Goal: Information Seeking & Learning: Learn about a topic

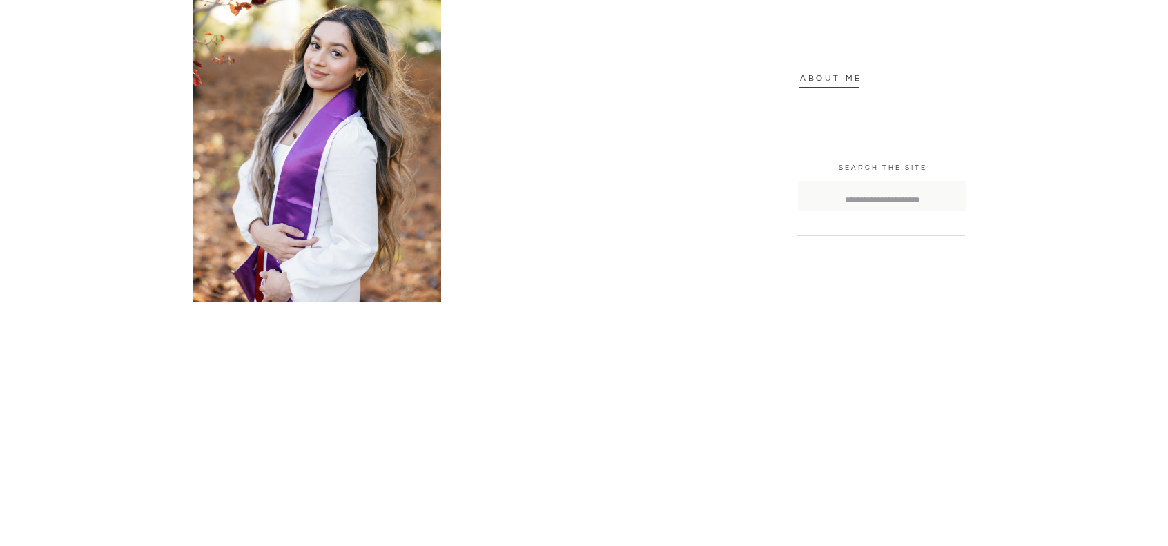
scroll to position [1380, 0]
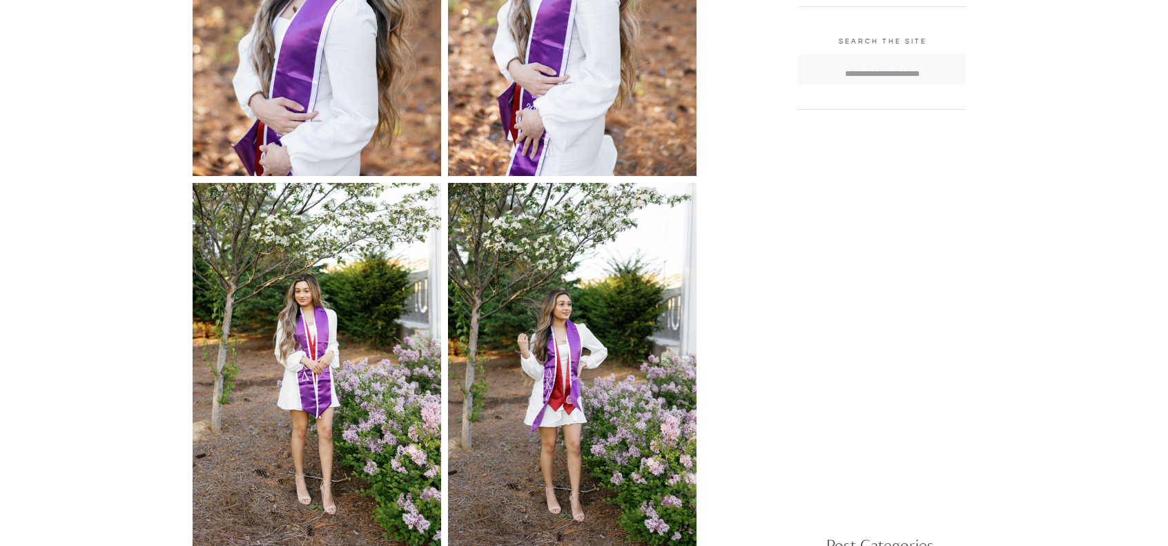
click at [325, 329] on img at bounding box center [317, 369] width 248 height 373
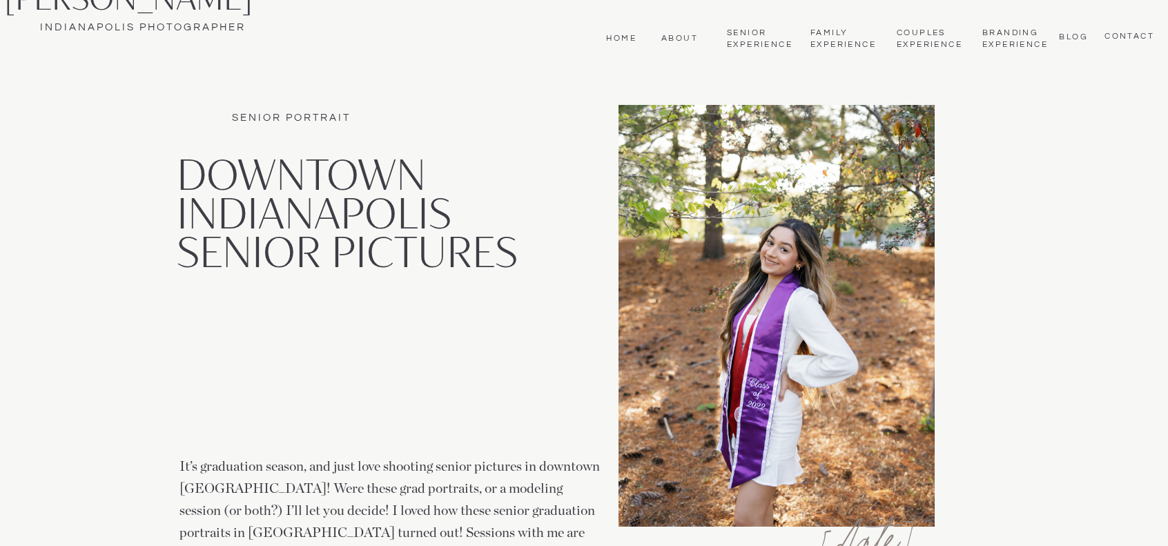
scroll to position [0, 0]
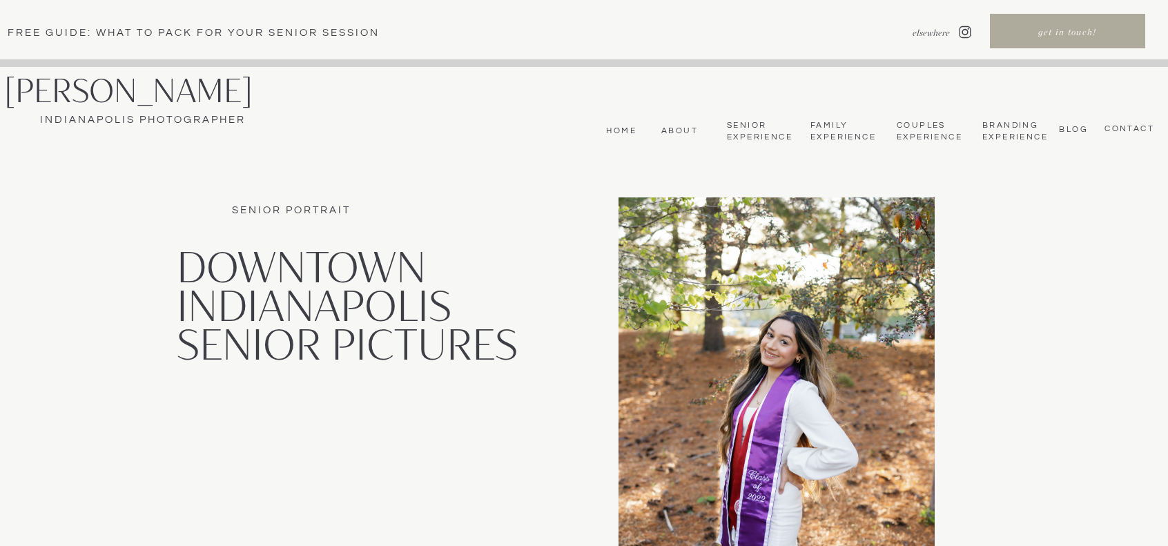
click at [1067, 130] on nav "bLog" at bounding box center [1071, 129] width 32 height 10
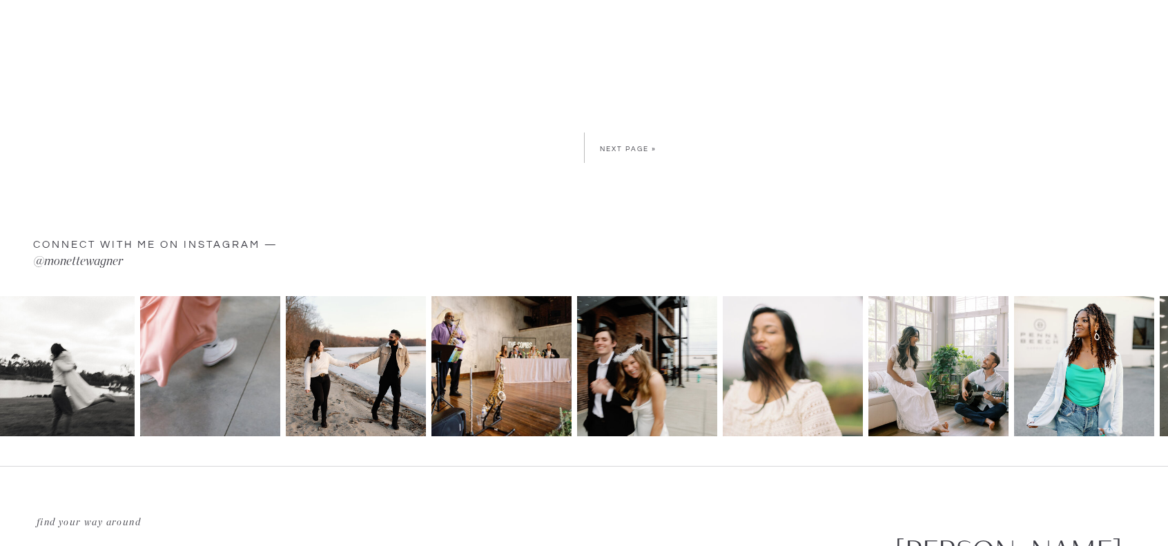
scroll to position [5246, 0]
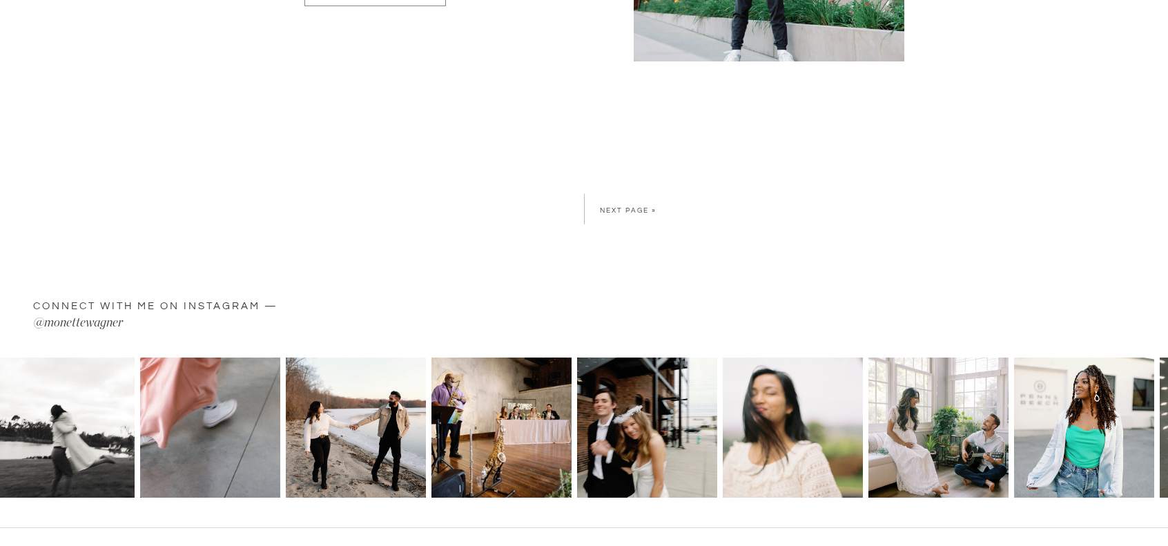
click at [632, 207] on link "Next Page »" at bounding box center [628, 210] width 57 height 7
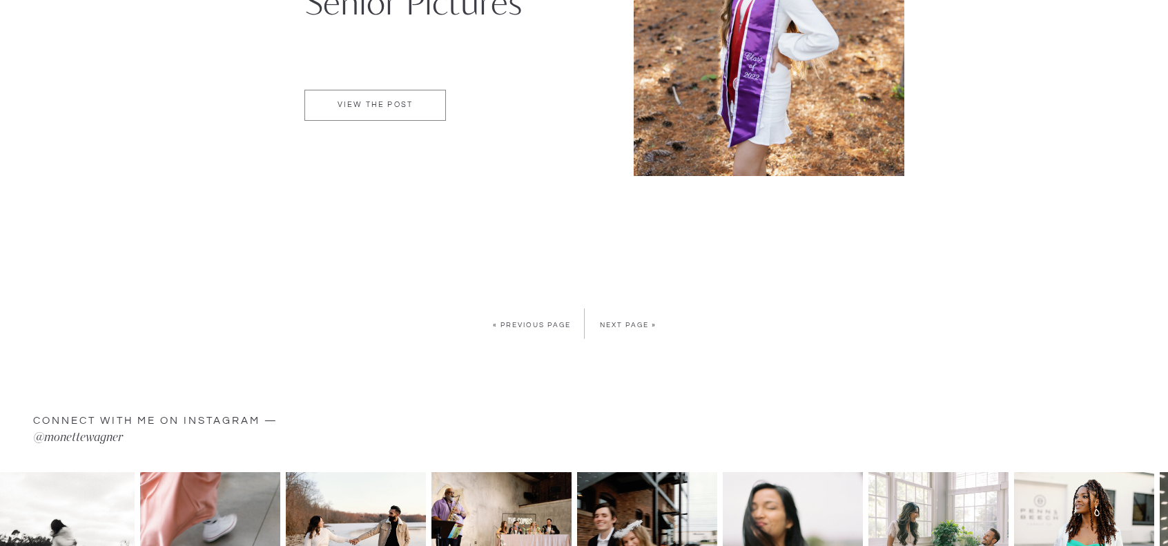
scroll to position [4901, 0]
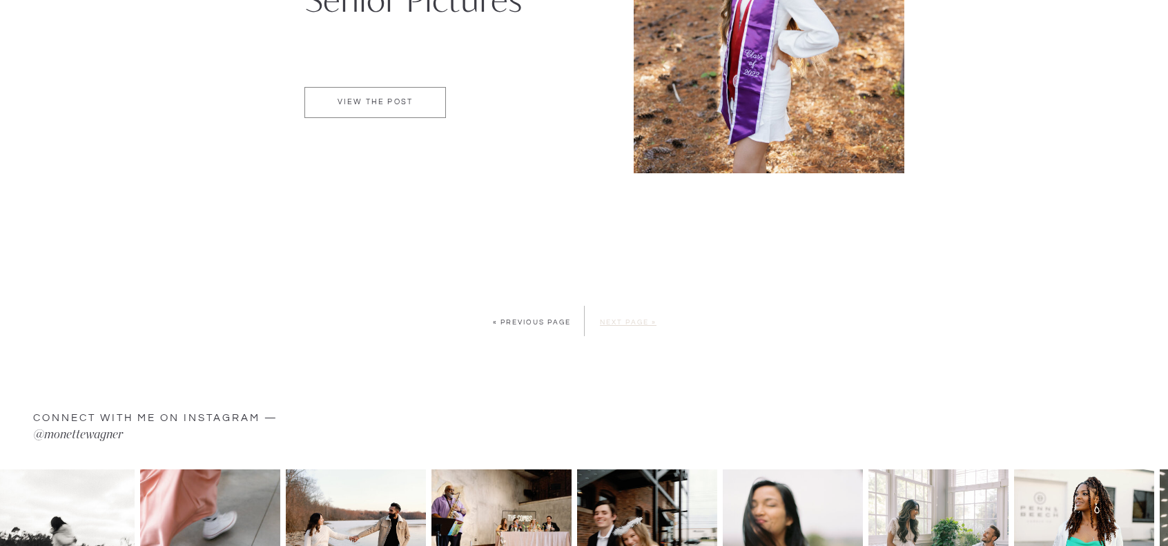
click at [607, 323] on link "Next Page »" at bounding box center [628, 322] width 57 height 7
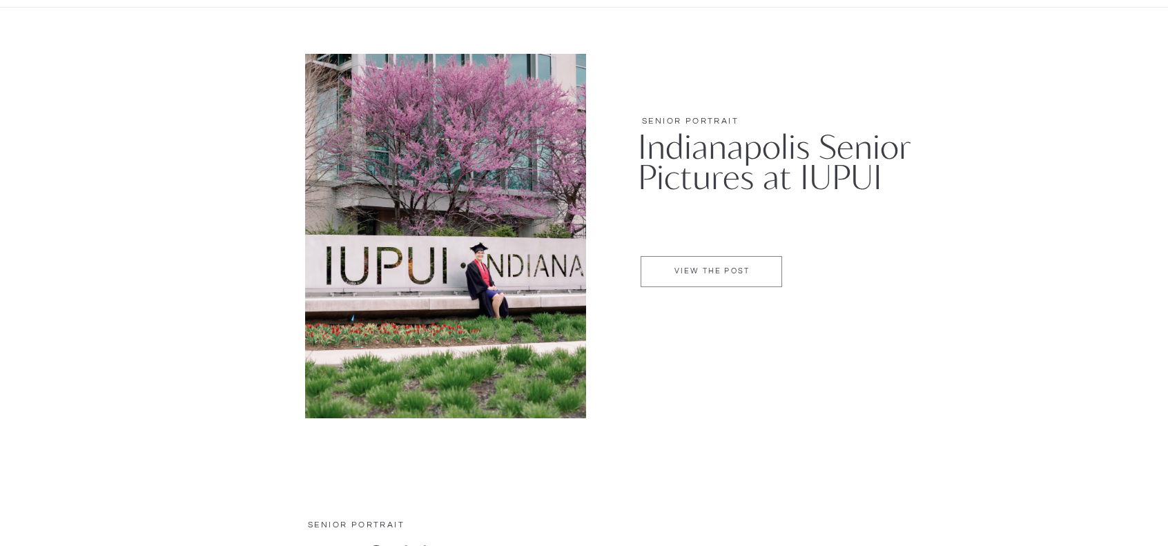
scroll to position [276, 0]
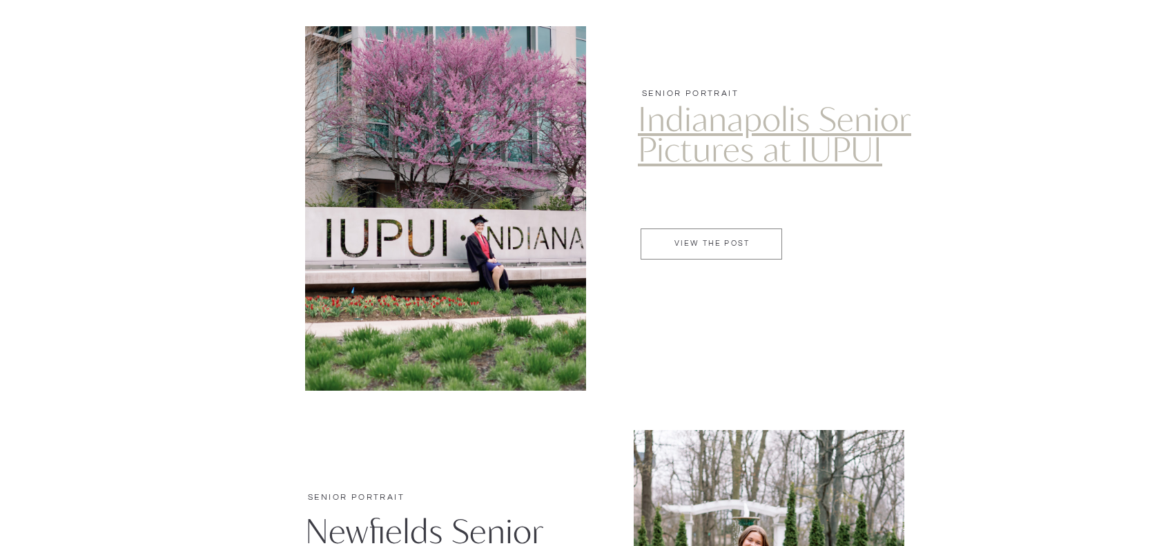
click at [718, 146] on link "Indianapolis Senior Pictures at IUPUI" at bounding box center [774, 133] width 273 height 70
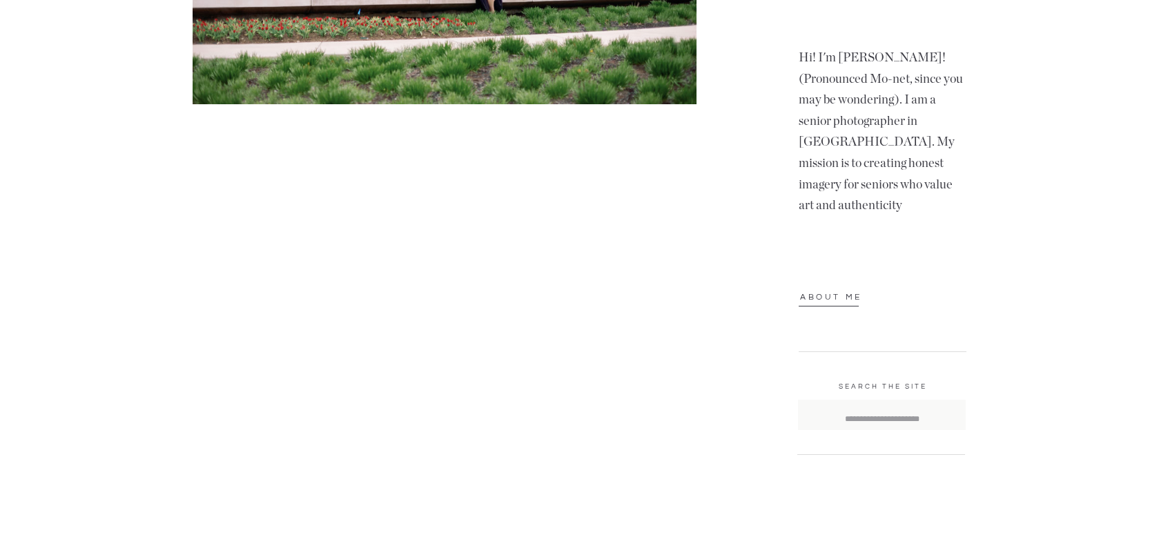
scroll to position [1104, 0]
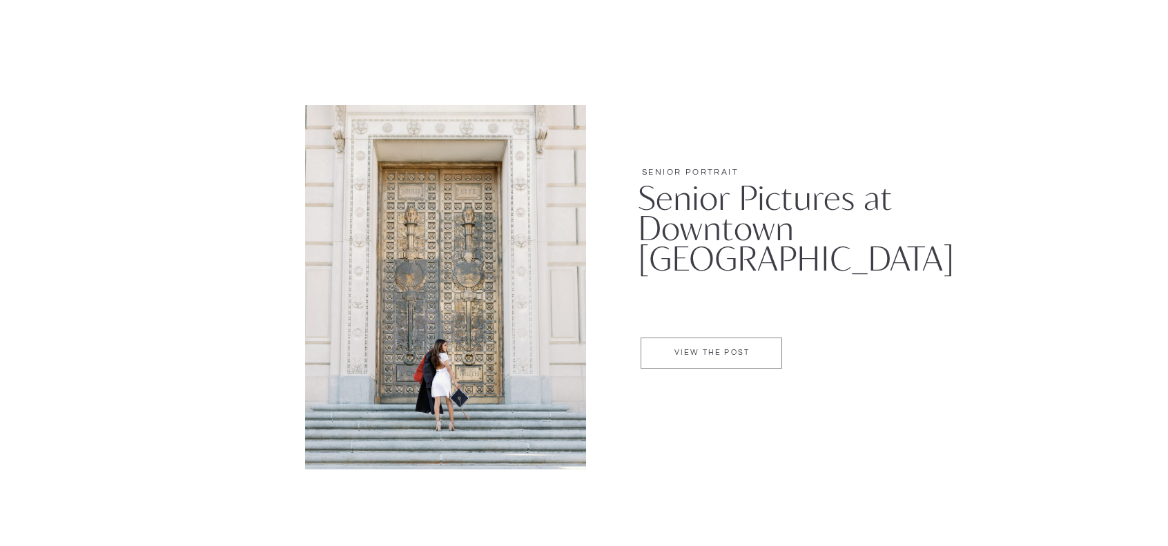
scroll to position [3865, 0]
click at [703, 354] on p "VIEW THE POST" at bounding box center [712, 353] width 140 height 12
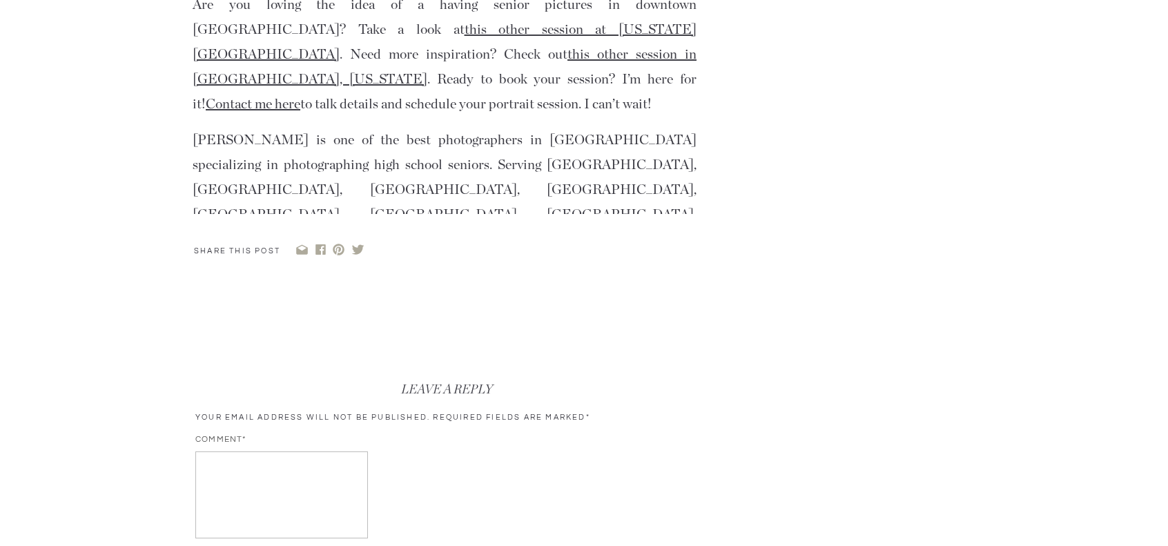
scroll to position [6971, 0]
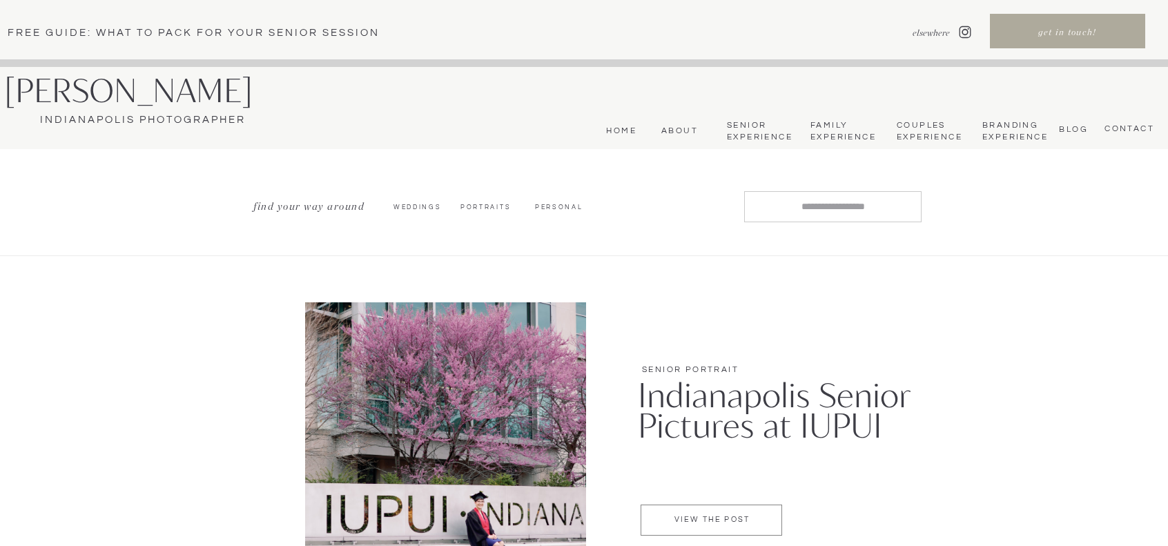
scroll to position [3865, 0]
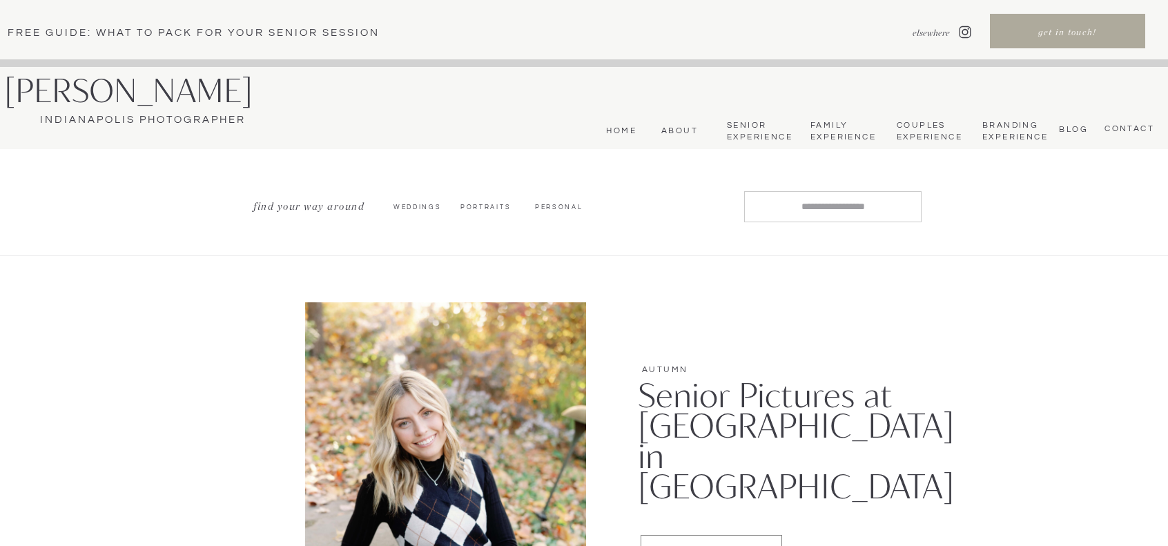
scroll to position [4901, 0]
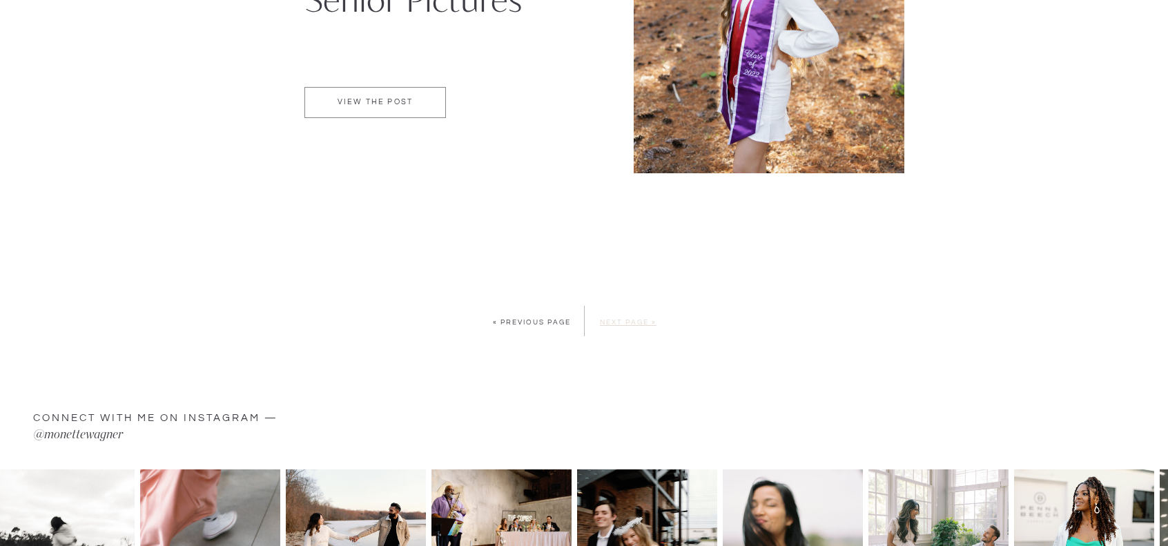
click at [623, 320] on link "Next Page »" at bounding box center [628, 322] width 57 height 7
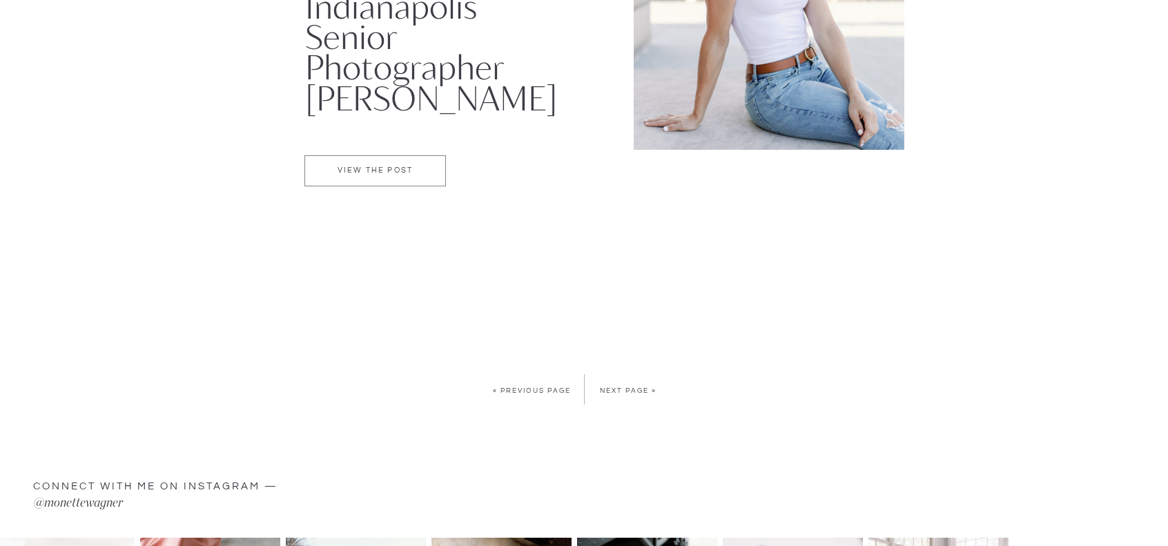
scroll to position [4625, 0]
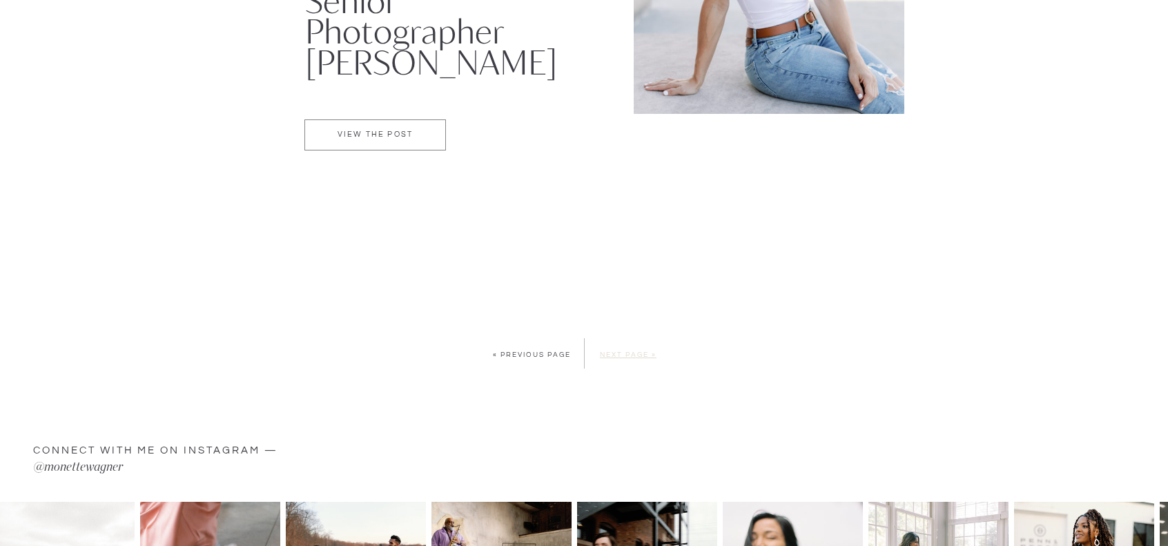
click at [625, 354] on link "Next Page »" at bounding box center [628, 354] width 57 height 7
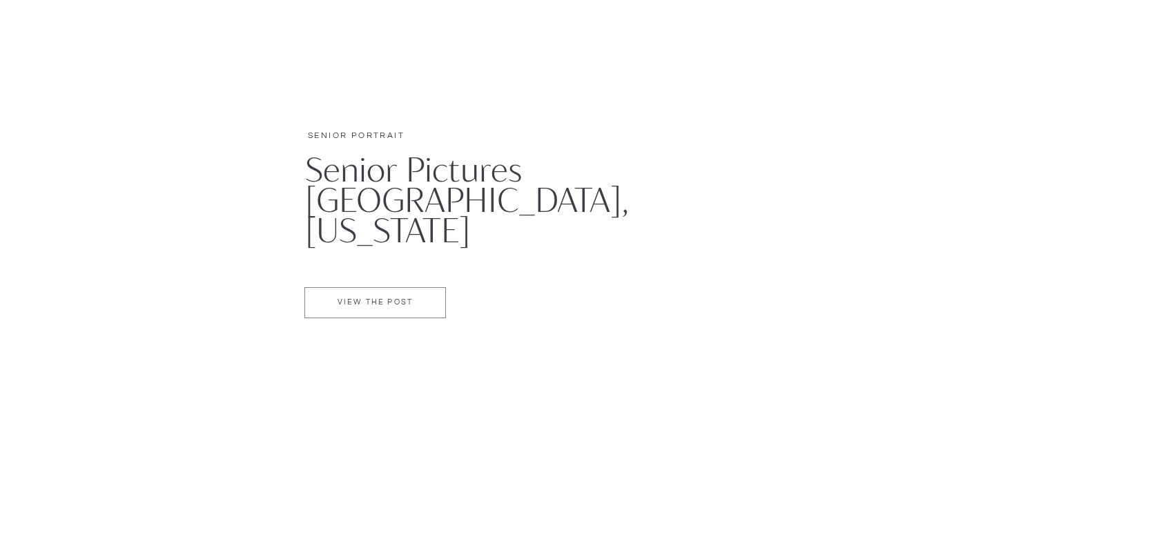
scroll to position [690, 0]
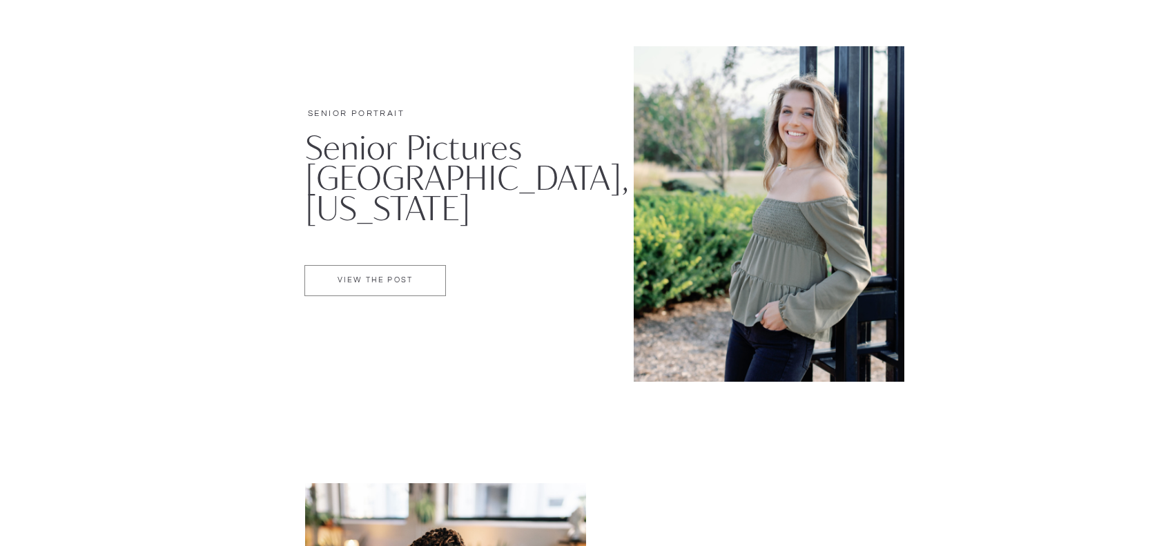
click at [389, 280] on p "VIEW THE POST" at bounding box center [375, 282] width 140 height 12
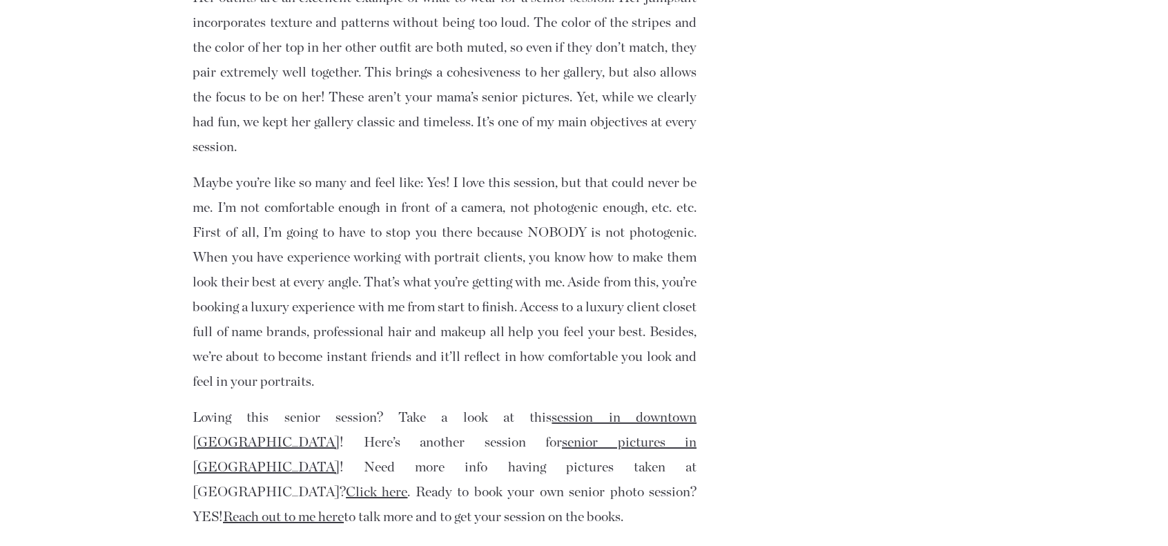
scroll to position [4349, 0]
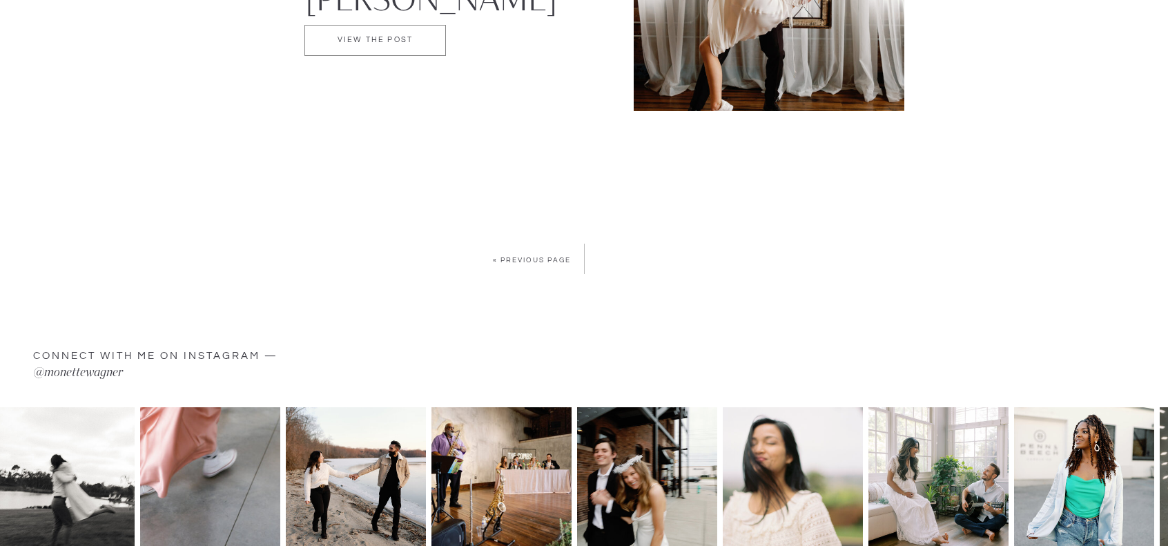
scroll to position [3037, 0]
